Goal: Find contact information: Find contact information

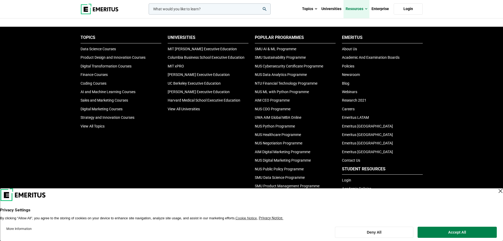
scroll to position [1756, 0]
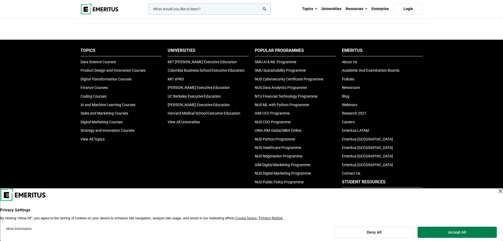
click at [349, 64] on li "About Us" at bounding box center [382, 62] width 81 height 6
click at [349, 62] on link "About Us" at bounding box center [349, 62] width 15 height 4
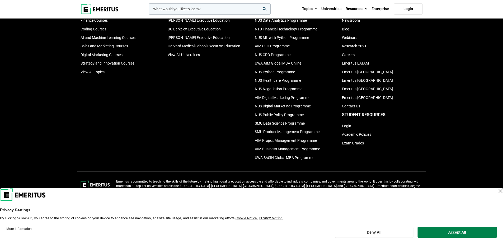
scroll to position [1835, 0]
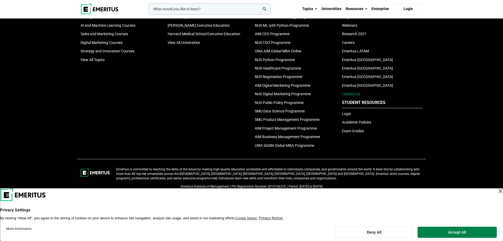
click at [351, 92] on link "Contact Us" at bounding box center [351, 94] width 18 height 4
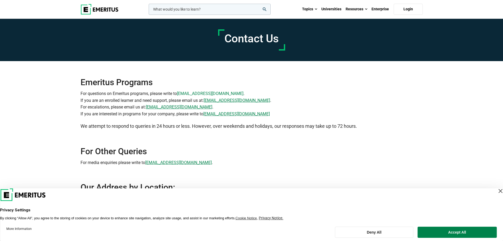
click at [201, 93] on link "info@emeritus.org" at bounding box center [210, 93] width 67 height 7
click at [154, 104] on link "escalation.APAC@emeritus.org" at bounding box center [179, 107] width 67 height 7
